Goal: Transaction & Acquisition: Subscribe to service/newsletter

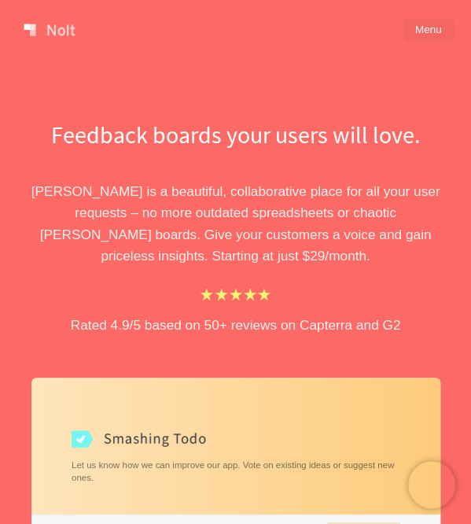
click at [419, 37] on link "Menu" at bounding box center [429, 30] width 50 height 24
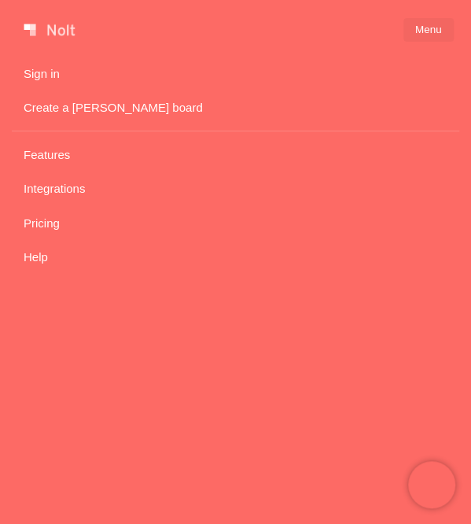
click at [111, 106] on link "Create a [PERSON_NAME] board" at bounding box center [236, 108] width 448 height 28
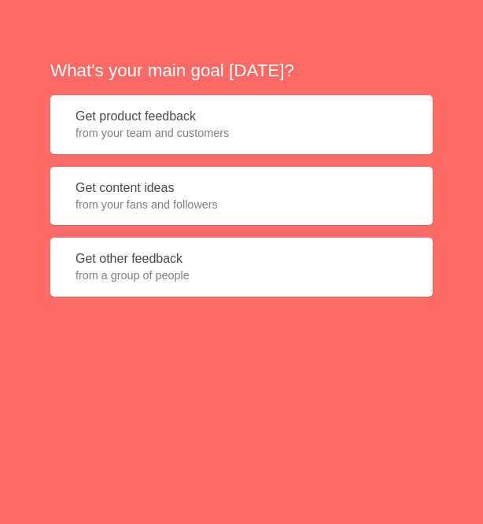
click at [151, 133] on span "from your team and customers" at bounding box center [242, 133] width 332 height 16
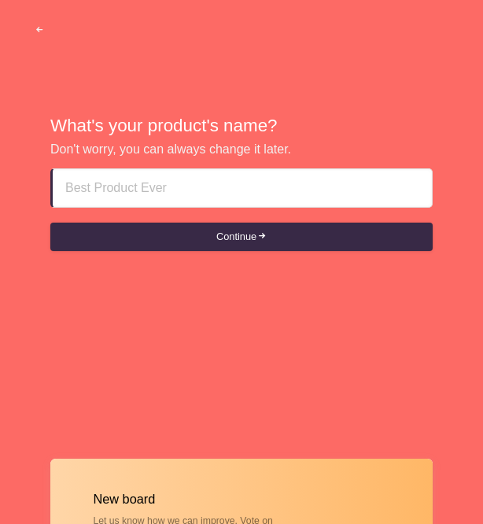
click at [141, 194] on input at bounding box center [242, 188] width 354 height 38
type input "Test"
click at [136, 221] on form "Test Continue" at bounding box center [241, 209] width 382 height 82
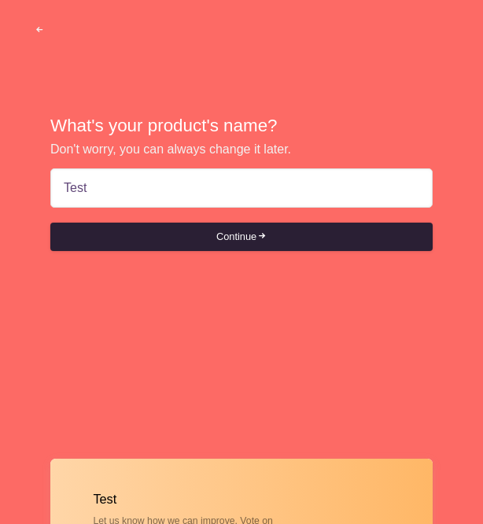
click at [133, 230] on button "Continue" at bounding box center [241, 237] width 382 height 28
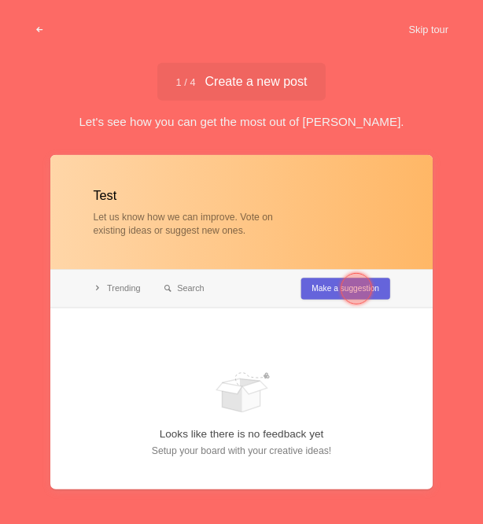
click at [351, 284] on div at bounding box center [356, 288] width 31 height 31
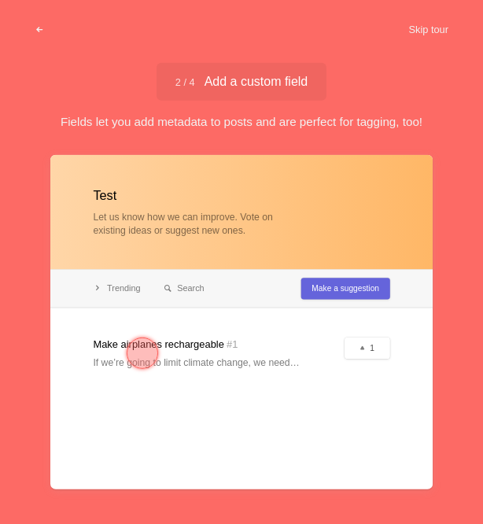
click at [134, 356] on div at bounding box center [142, 353] width 31 height 31
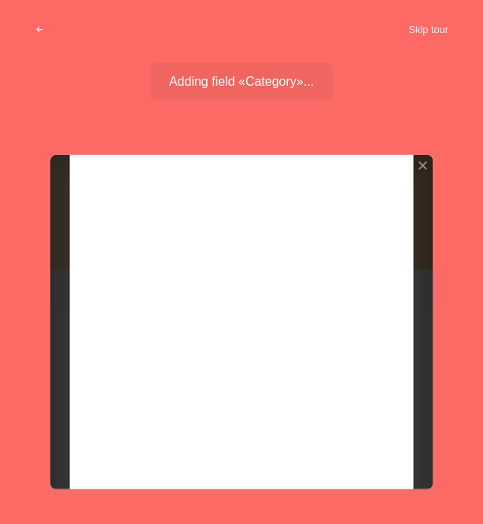
click at [349, 375] on div at bounding box center [241, 322] width 382 height 334
drag, startPoint x: 307, startPoint y: 456, endPoint x: 473, endPoint y: -64, distance: 545.3
click at [471, 0] on html "Sorry, we don't support your browser. Install a modern browser Skip tour Adding…" at bounding box center [241, 0] width 483 height 0
drag, startPoint x: 473, startPoint y: -64, endPoint x: 417, endPoint y: 31, distance: 109.7
click at [417, 31] on button "Skip tour" at bounding box center [429, 30] width 78 height 28
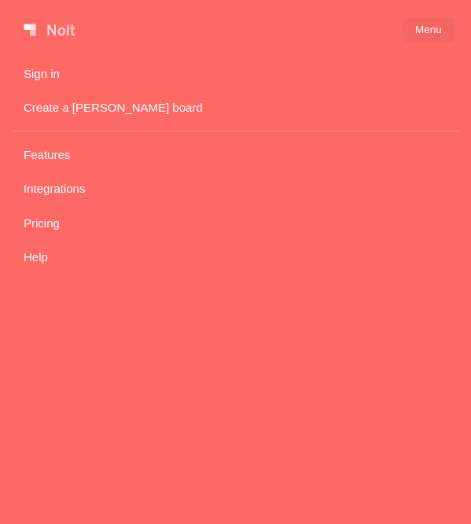
drag, startPoint x: 40, startPoint y: 2, endPoint x: 58, endPoint y: 246, distance: 244.6
click at [58, 237] on link "Pricing" at bounding box center [236, 223] width 448 height 28
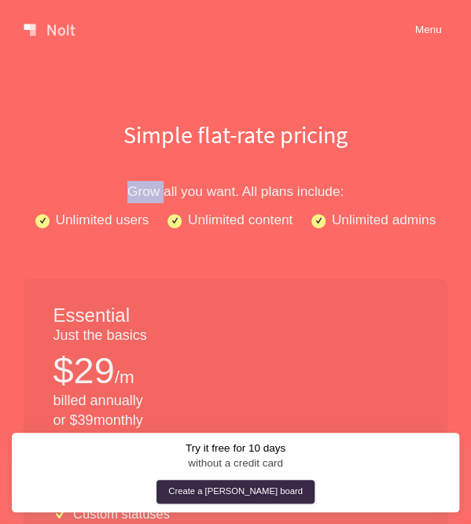
click at [58, 203] on p "Grow all you want. All plans include:" at bounding box center [235, 192] width 471 height 22
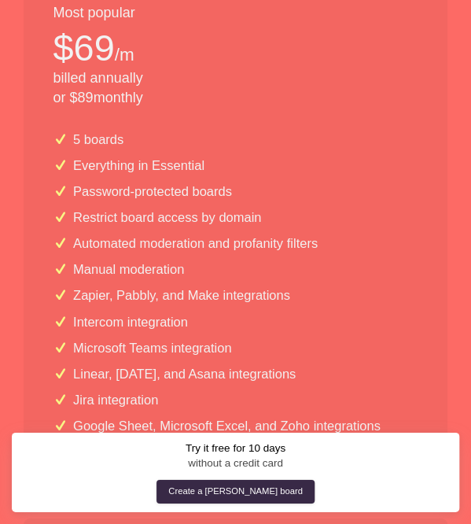
scroll to position [828, 0]
